Goal: Check status

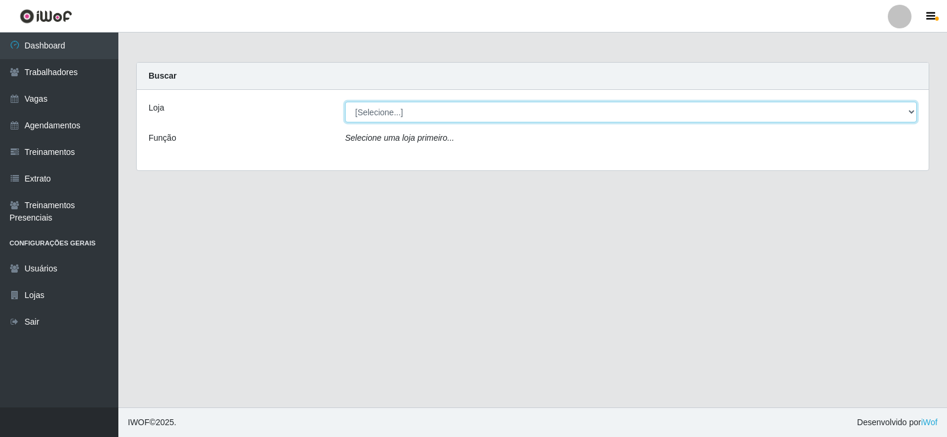
click at [909, 112] on select "[Selecione...] [PERSON_NAME]" at bounding box center [631, 112] width 572 height 21
select select "430"
click at [345, 102] on select "[Selecione...] [PERSON_NAME]" at bounding box center [631, 112] width 572 height 21
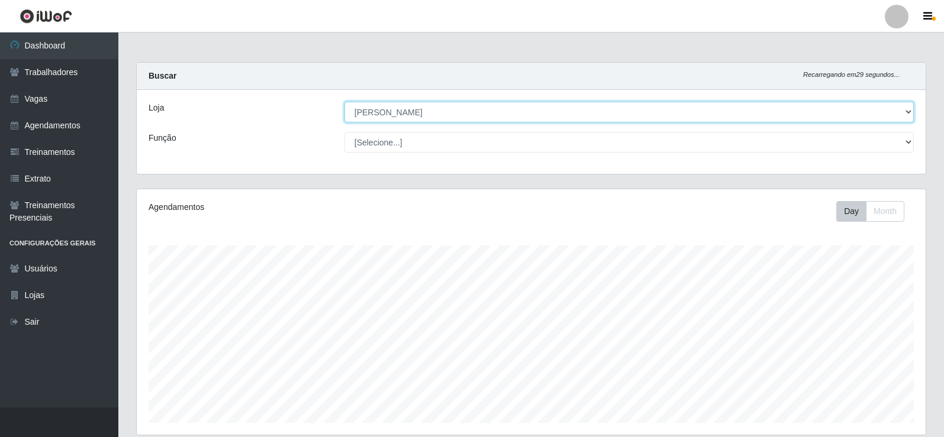
scroll to position [246, 789]
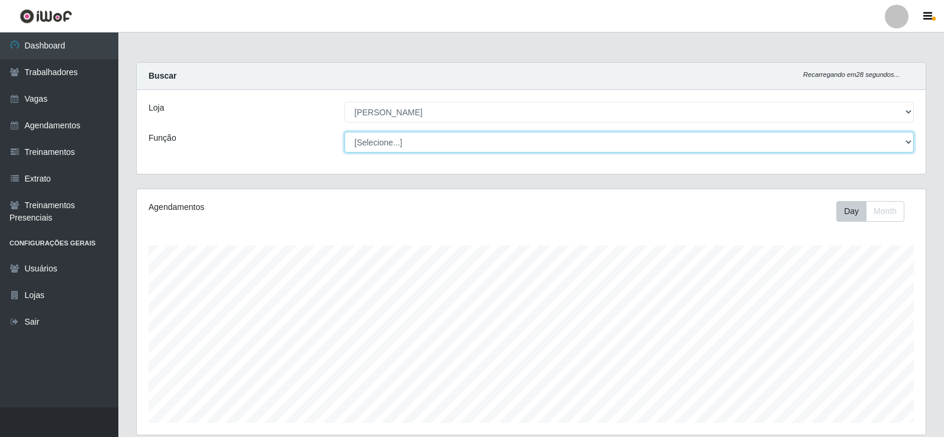
drag, startPoint x: 910, startPoint y: 141, endPoint x: 896, endPoint y: 136, distance: 15.5
click at [910, 141] on select "[Selecione...] Auxiliar de Estacionamento Auxiliar de Estacionamento + Auxiliar…" at bounding box center [628, 142] width 569 height 21
select select "1"
click at [344, 132] on select "[Selecione...] Auxiliar de Estacionamento Auxiliar de Estacionamento + Auxiliar…" at bounding box center [628, 142] width 569 height 21
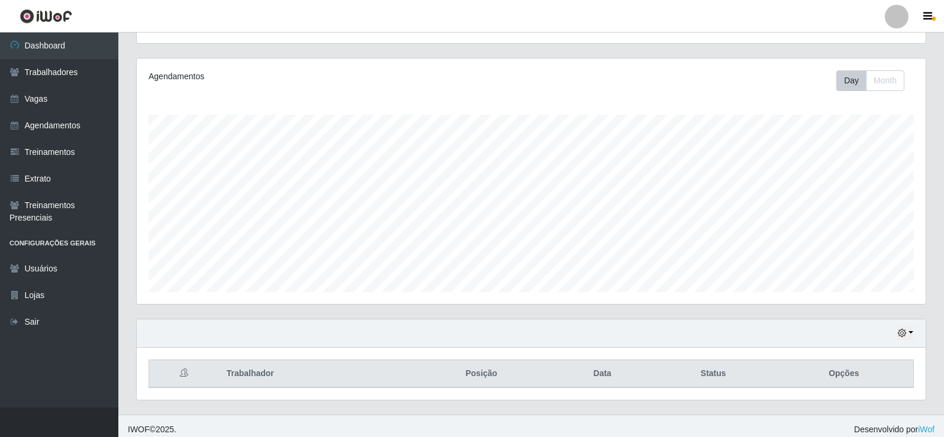
scroll to position [138, 0]
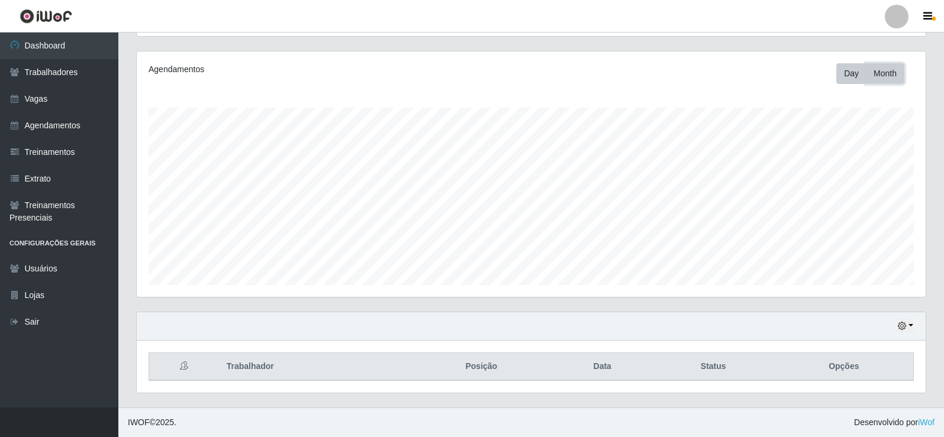
click at [880, 77] on button "Month" at bounding box center [885, 73] width 38 height 21
click at [854, 75] on button "Day" at bounding box center [851, 73] width 30 height 21
click at [716, 368] on th "Status" at bounding box center [713, 367] width 123 height 28
click at [901, 328] on icon "button" at bounding box center [902, 326] width 8 height 8
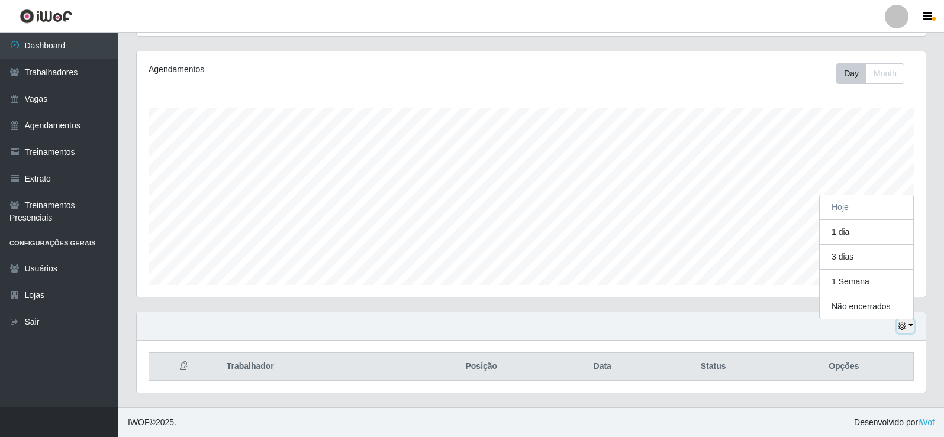
scroll to position [246, 789]
click at [856, 235] on button "1 dia" at bounding box center [867, 232] width 94 height 25
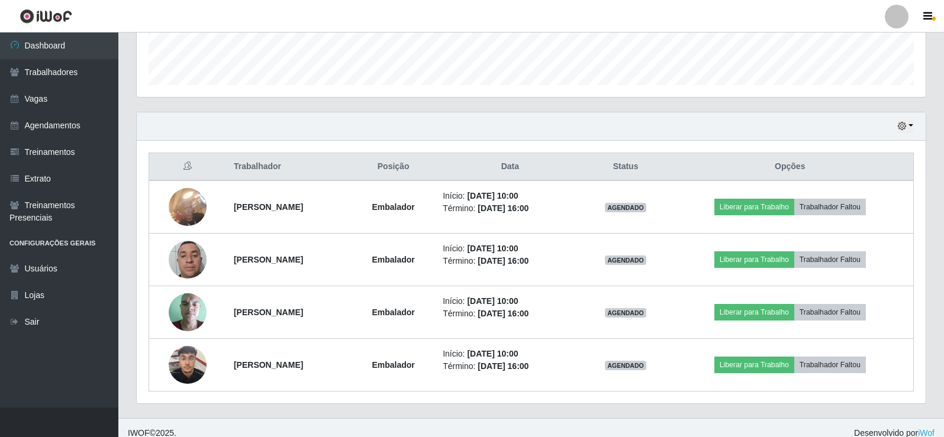
scroll to position [349, 0]
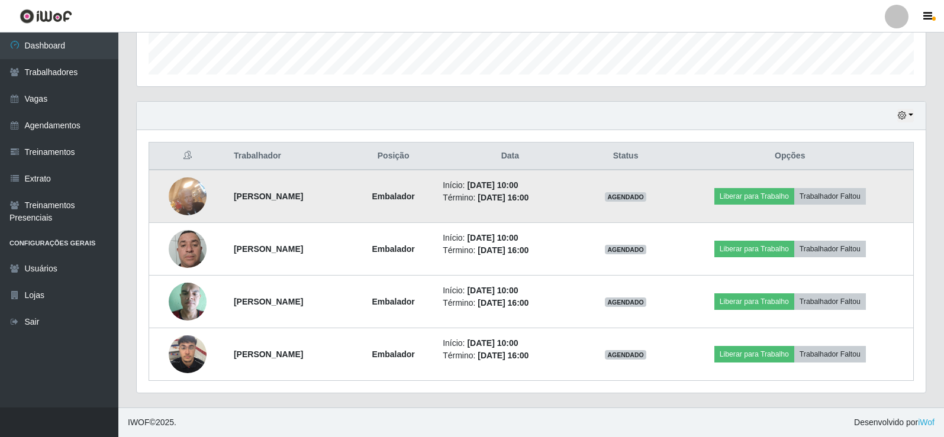
click at [183, 197] on img at bounding box center [188, 196] width 38 height 50
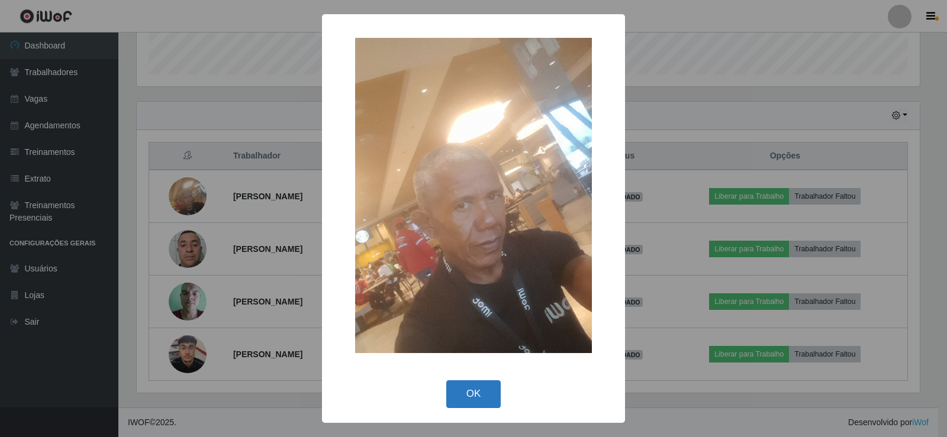
click at [472, 390] on button "OK" at bounding box center [473, 395] width 55 height 28
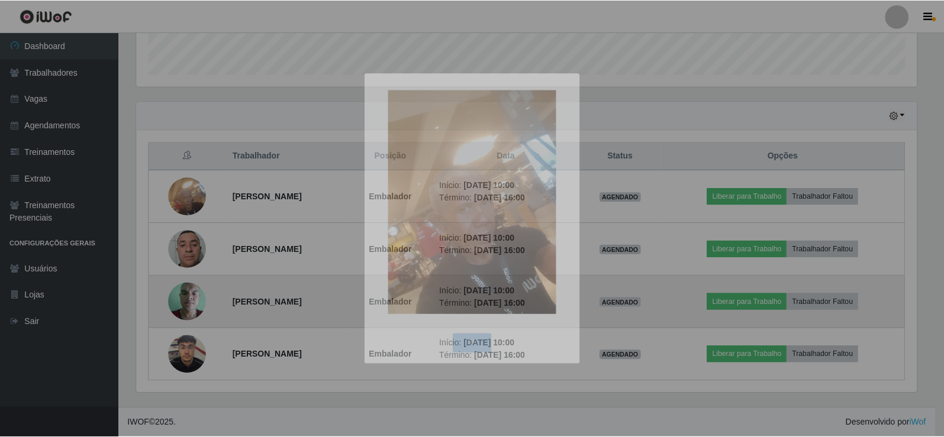
scroll to position [246, 789]
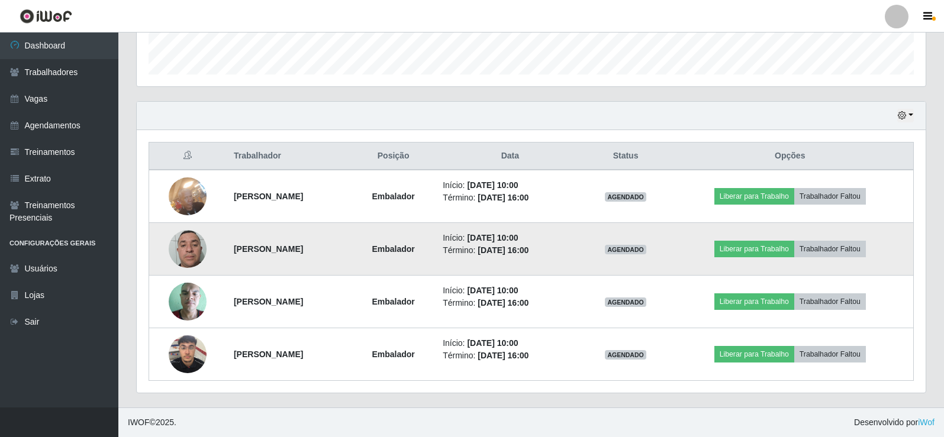
click at [192, 253] on img at bounding box center [188, 249] width 38 height 50
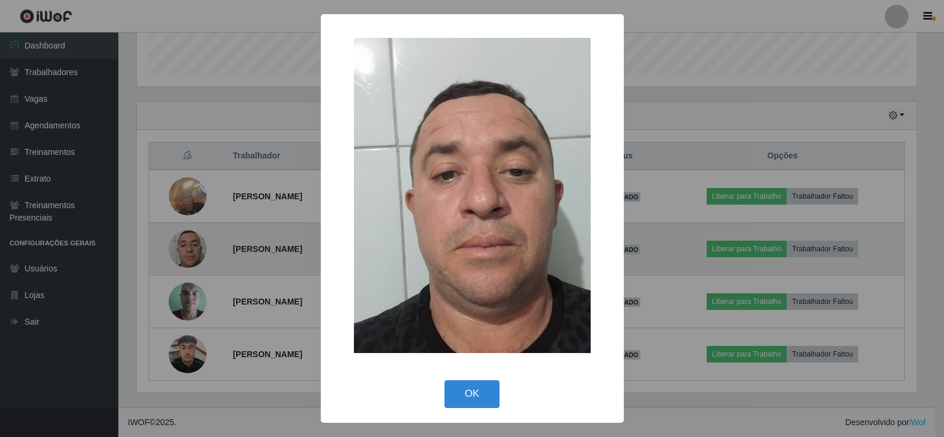
scroll to position [246, 783]
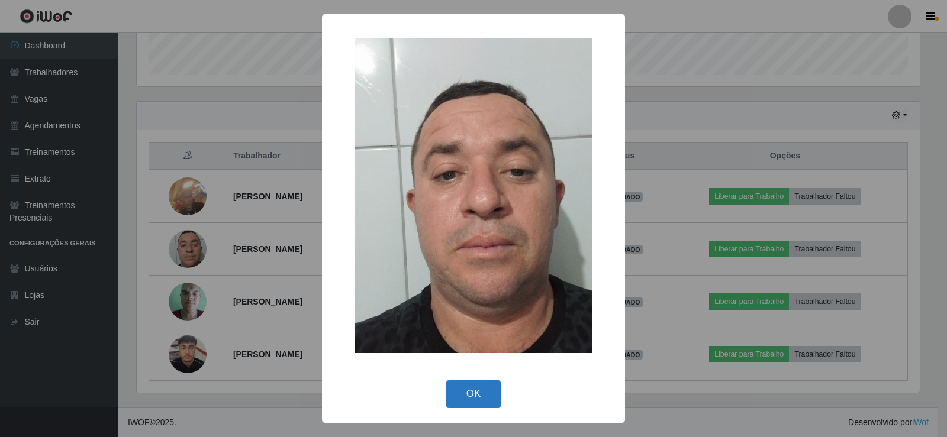
click at [469, 389] on button "OK" at bounding box center [473, 395] width 55 height 28
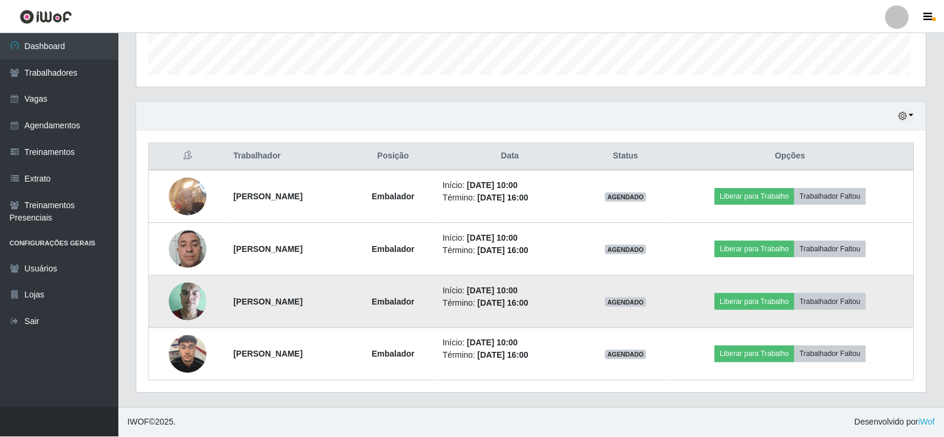
scroll to position [246, 789]
click at [176, 305] on img at bounding box center [188, 301] width 38 height 50
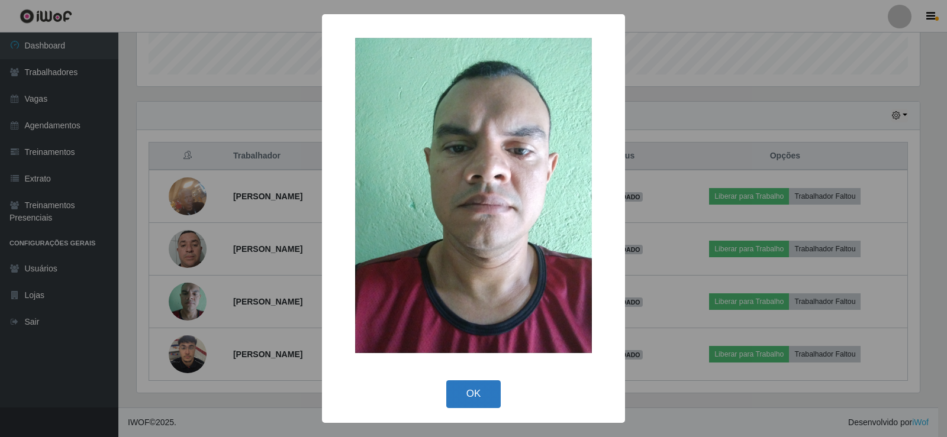
click at [479, 394] on button "OK" at bounding box center [473, 395] width 55 height 28
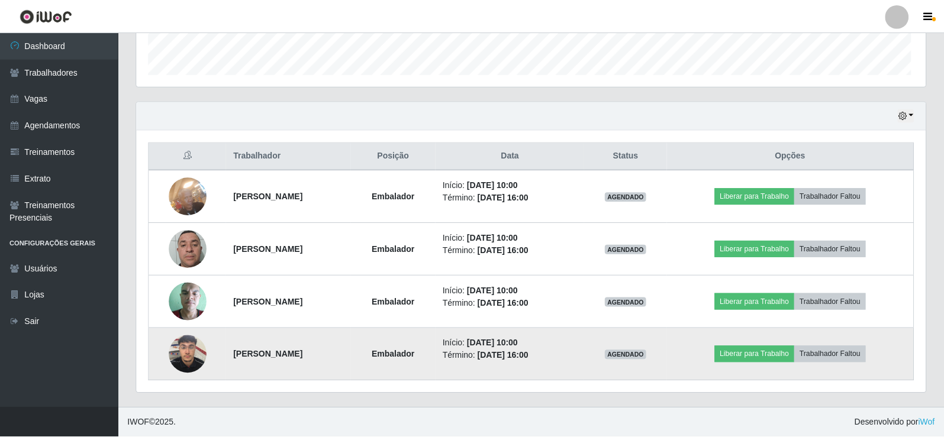
scroll to position [246, 789]
click at [188, 353] on img at bounding box center [188, 354] width 38 height 50
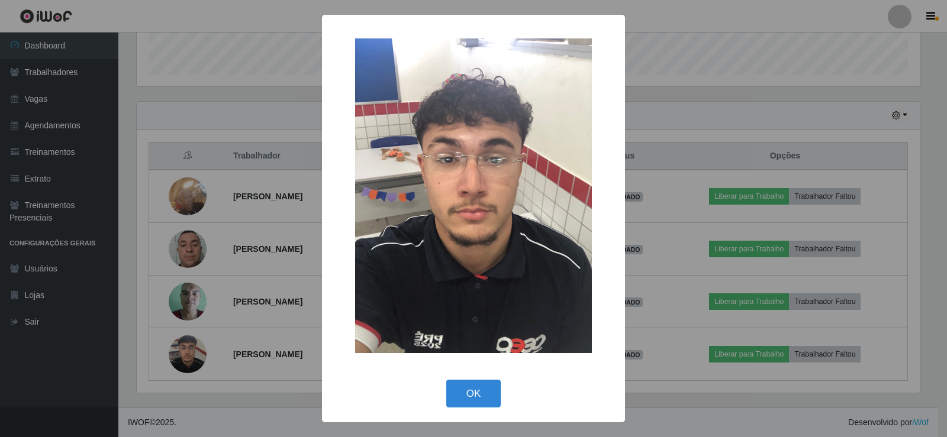
click at [645, 99] on div "× OK Cancel" at bounding box center [473, 218] width 947 height 437
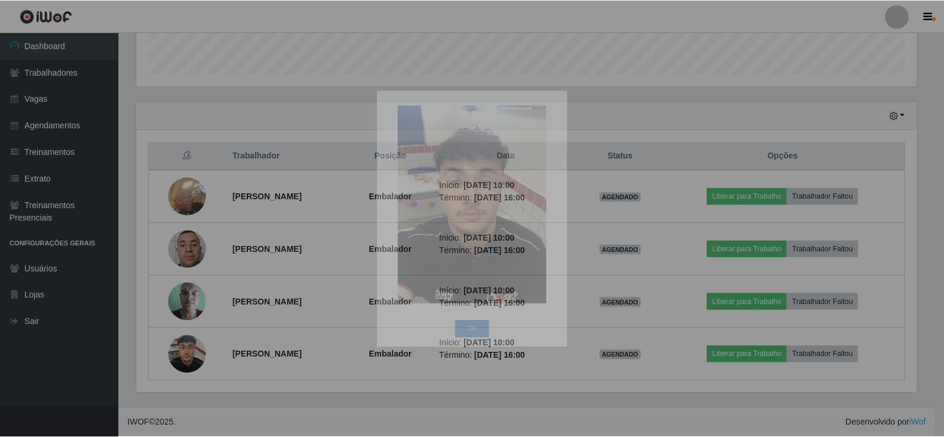
scroll to position [246, 789]
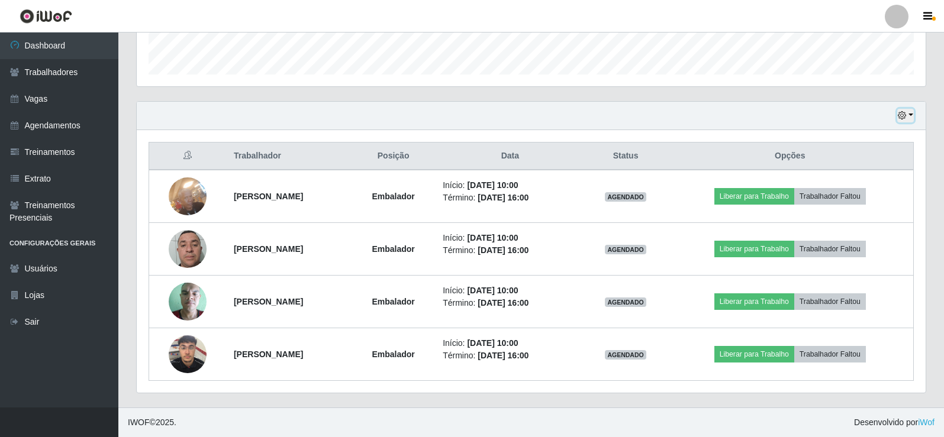
click at [905, 115] on icon "button" at bounding box center [902, 115] width 8 height 8
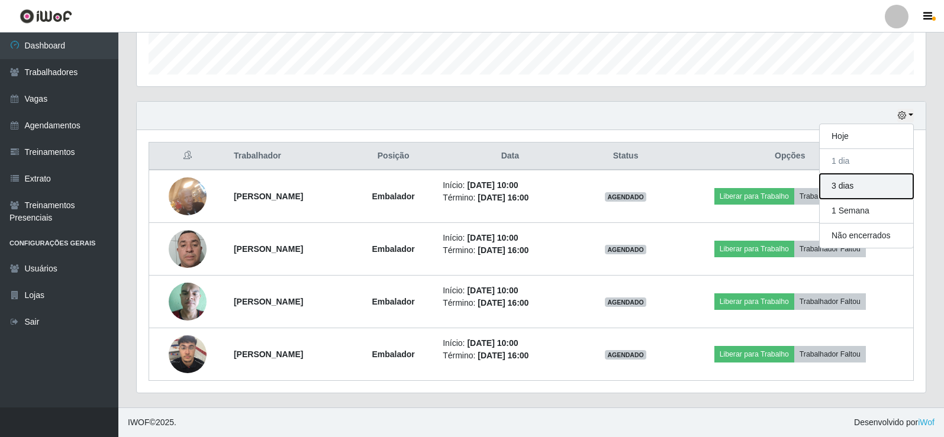
click at [834, 192] on button "3 dias" at bounding box center [867, 186] width 94 height 25
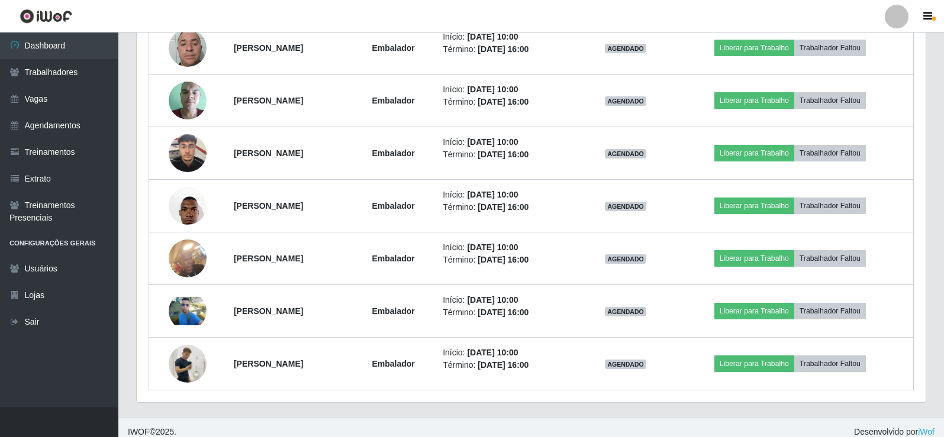
scroll to position [559, 0]
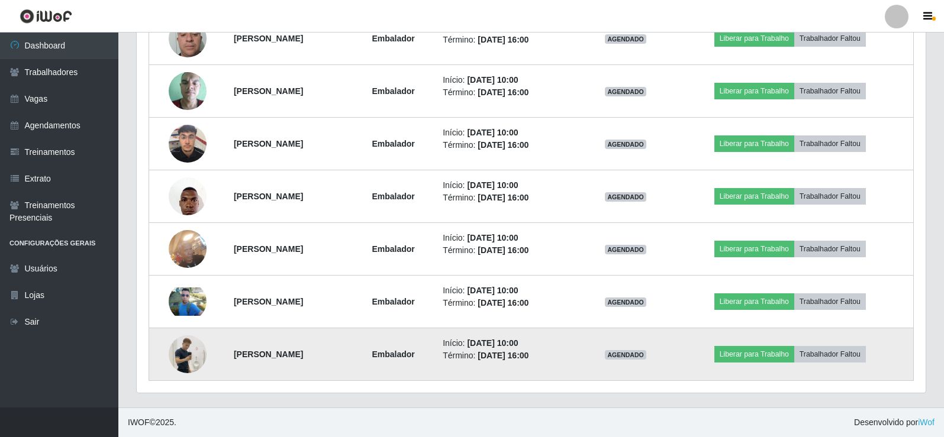
click at [190, 352] on img at bounding box center [188, 354] width 38 height 67
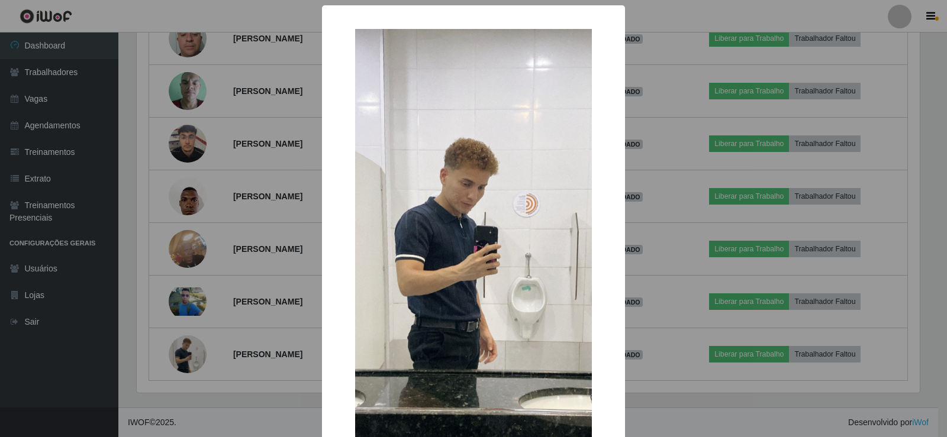
drag, startPoint x: 675, startPoint y: 401, endPoint x: 645, endPoint y: 366, distance: 45.3
click at [668, 391] on div "× OK Cancel" at bounding box center [473, 218] width 947 height 437
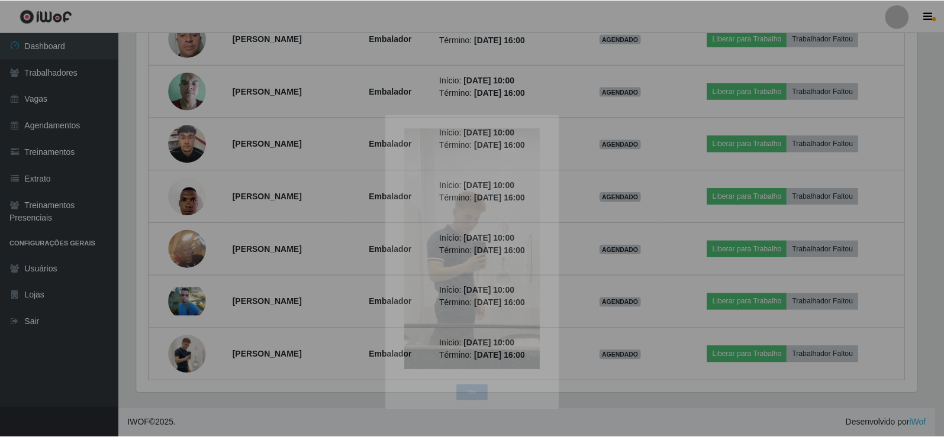
scroll to position [246, 789]
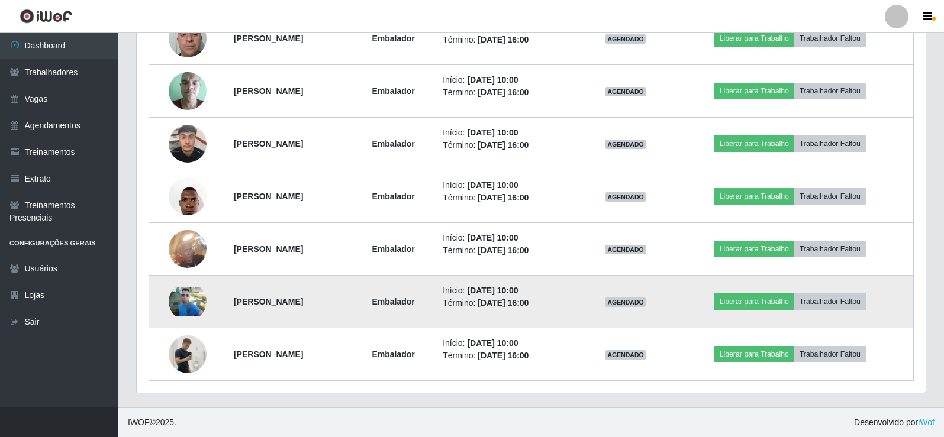
click at [192, 299] on img at bounding box center [188, 302] width 38 height 28
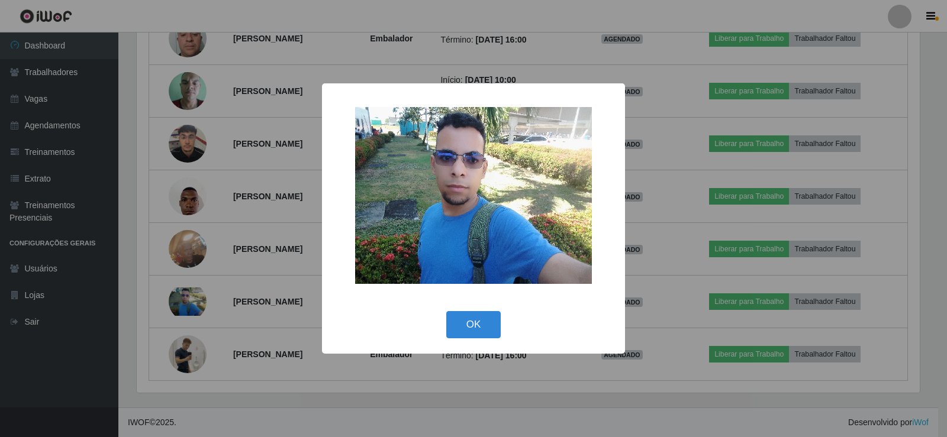
click at [500, 390] on div "× OK Cancel" at bounding box center [473, 218] width 947 height 437
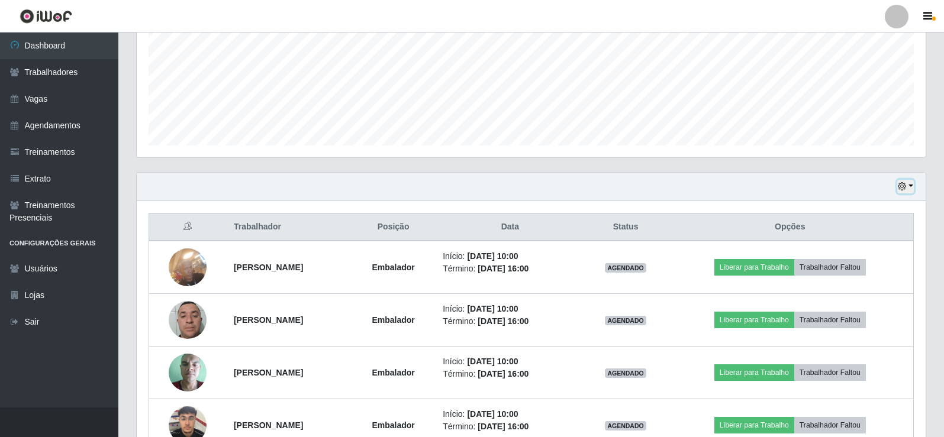
click at [906, 188] on icon "button" at bounding box center [902, 186] width 8 height 8
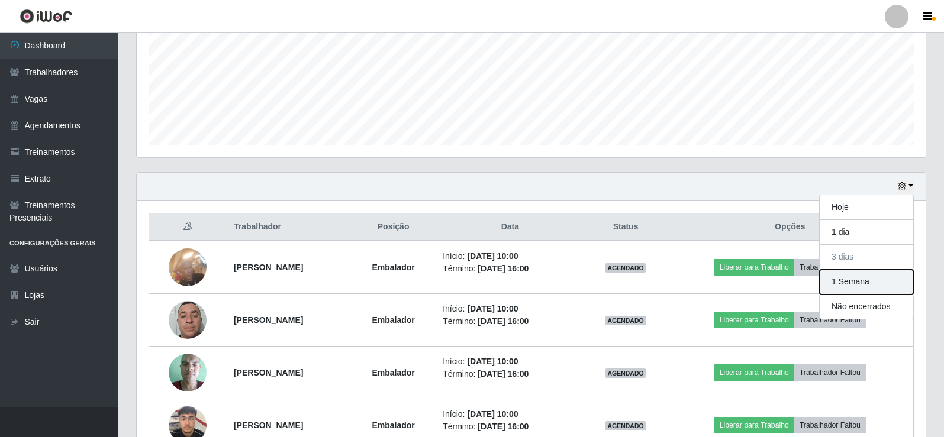
click at [856, 287] on button "1 Semana" at bounding box center [867, 282] width 94 height 25
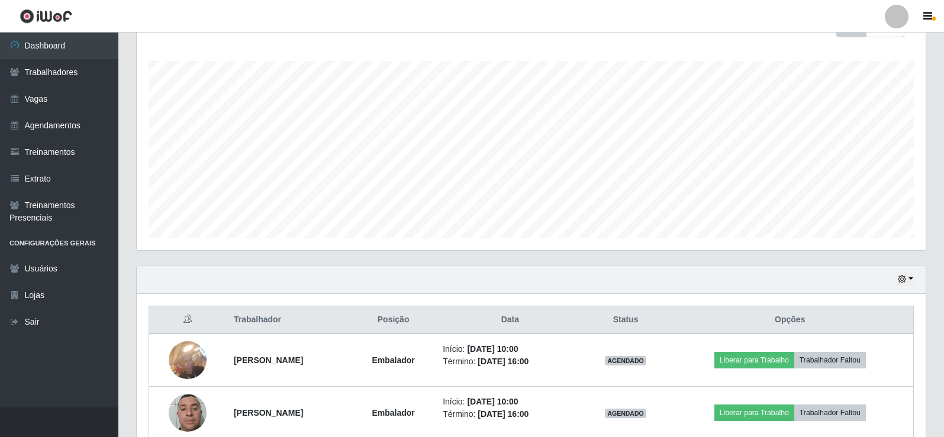
scroll to position [141, 0]
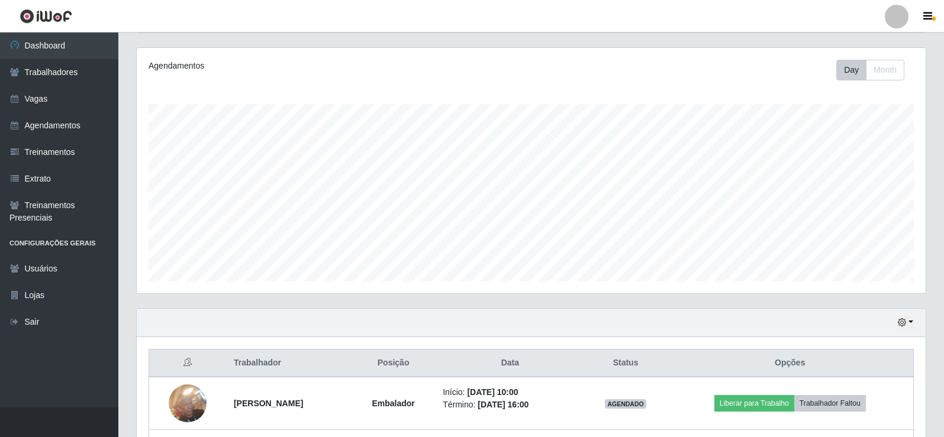
click at [941, 91] on div "Carregando... Buscar Recarregando em 0 segundos... [PERSON_NAME] [Selecione...]…" at bounding box center [531, 373] width 826 height 905
